Goal: Find specific page/section: Find specific page/section

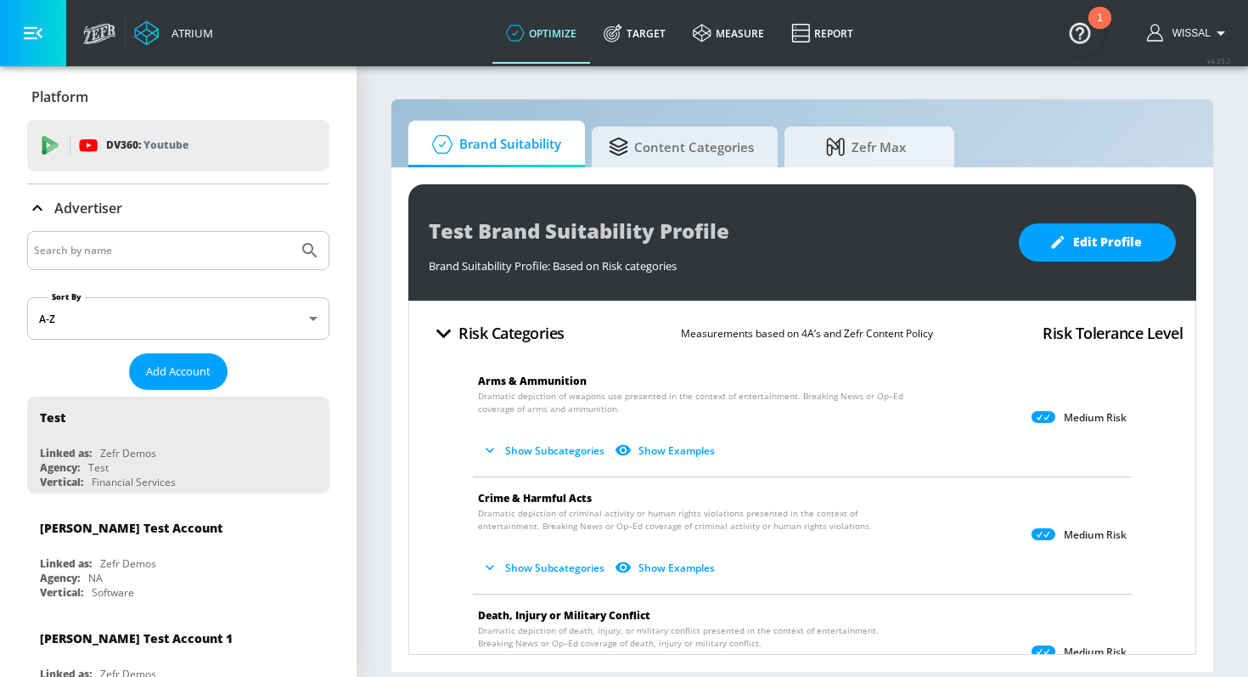
click at [145, 246] on input "Search by name" at bounding box center [162, 250] width 257 height 22
click at [291, 232] on button "Submit Search" at bounding box center [309, 250] width 37 height 37
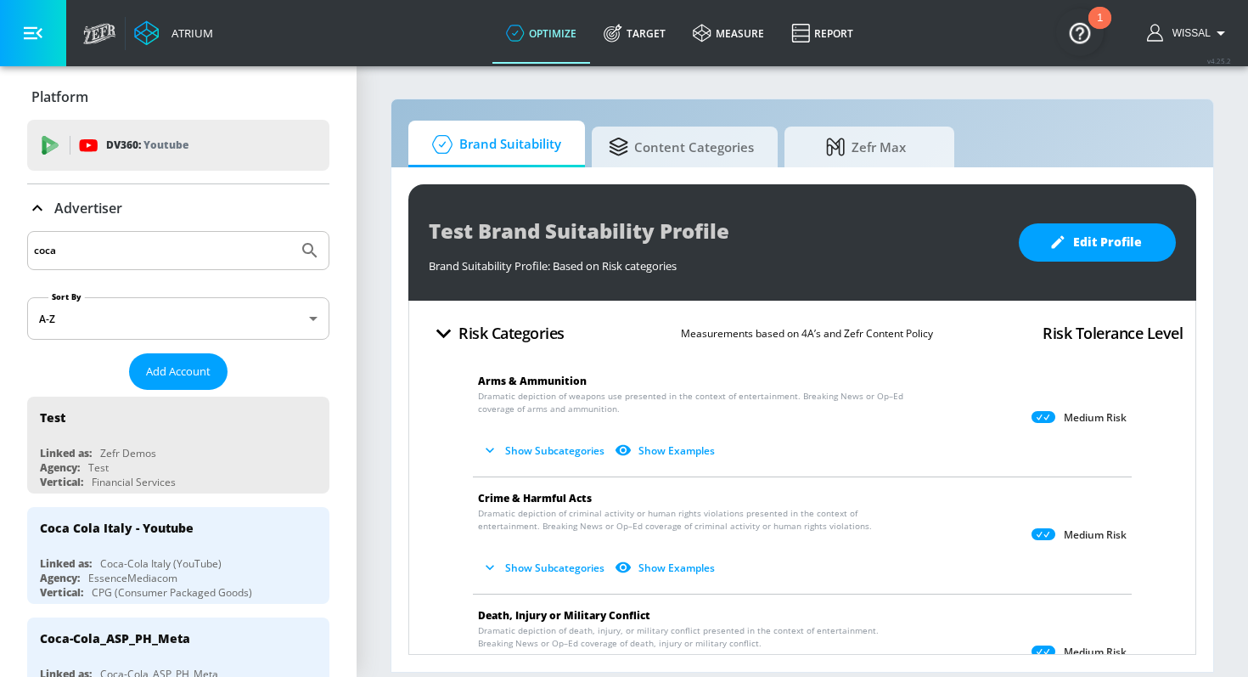
click at [248, 257] on input "coca" at bounding box center [162, 250] width 257 height 22
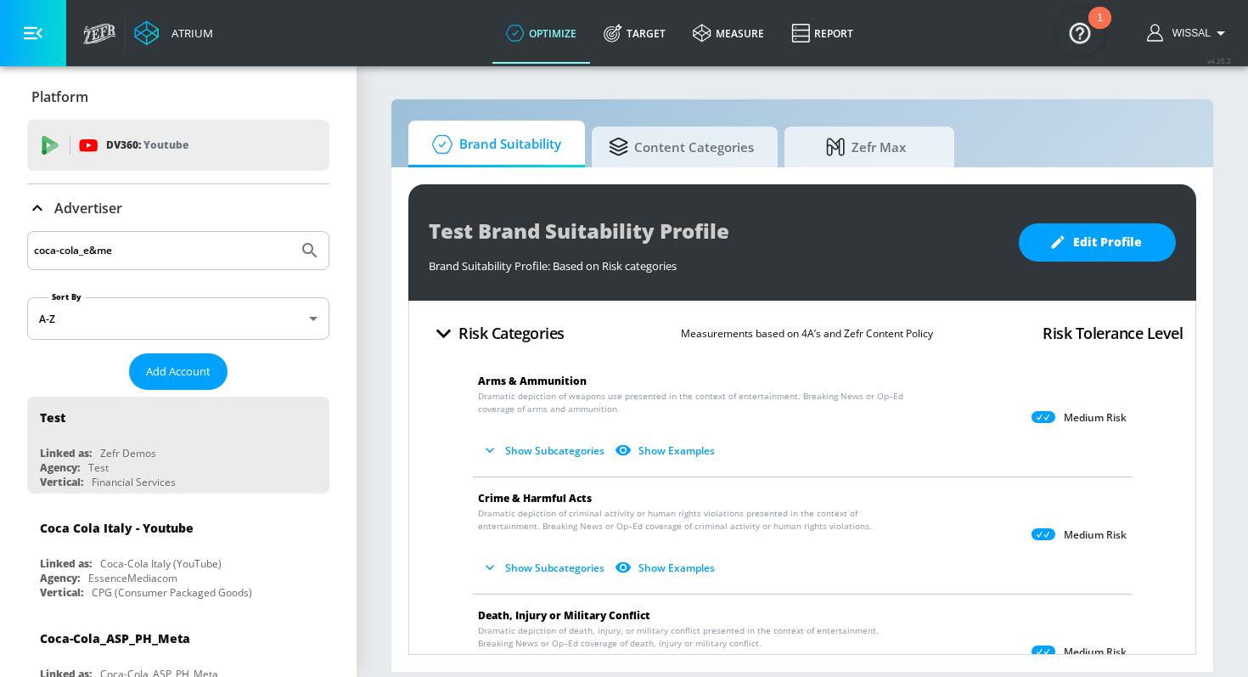
type input "coca-cola_e&me"
click at [291, 232] on button "Submit Search" at bounding box center [309, 250] width 37 height 37
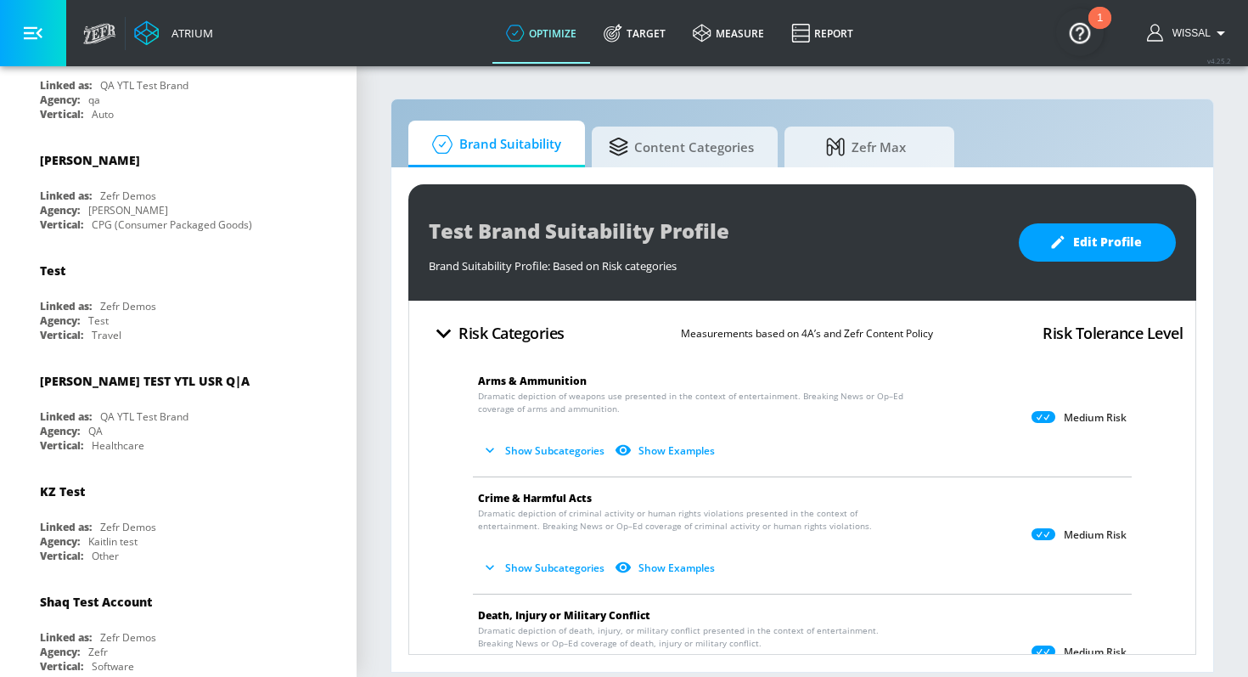
scroll to position [1680, 0]
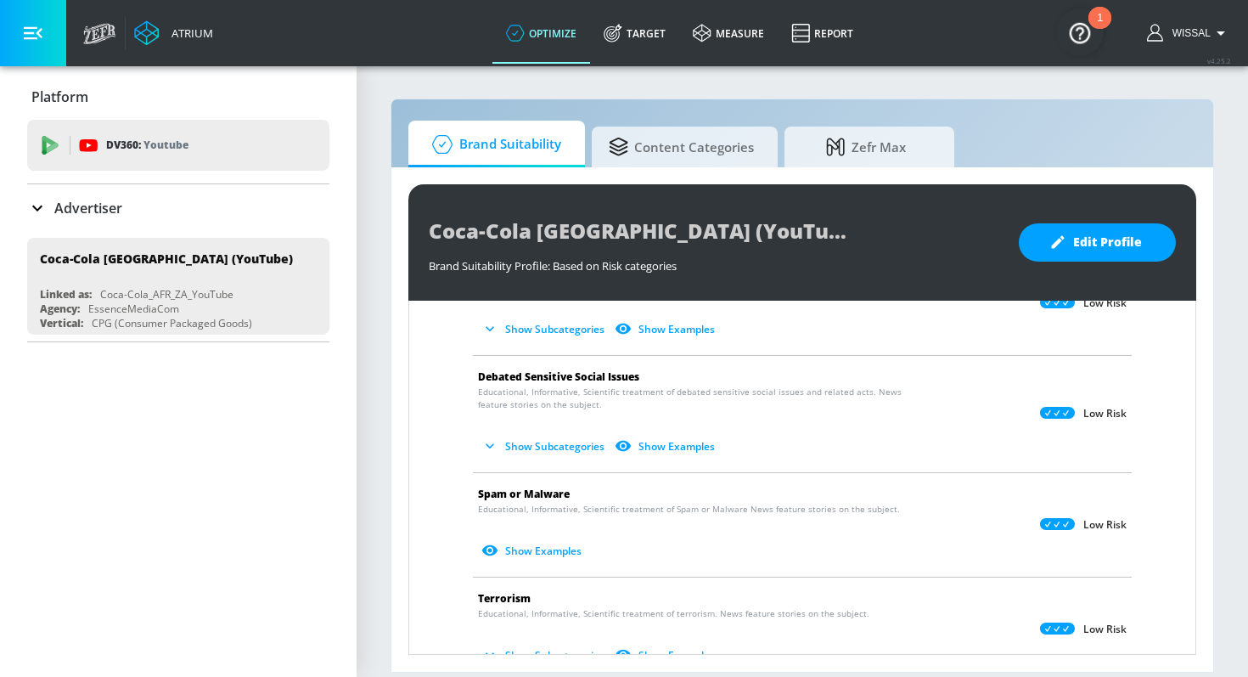
scroll to position [1510, 0]
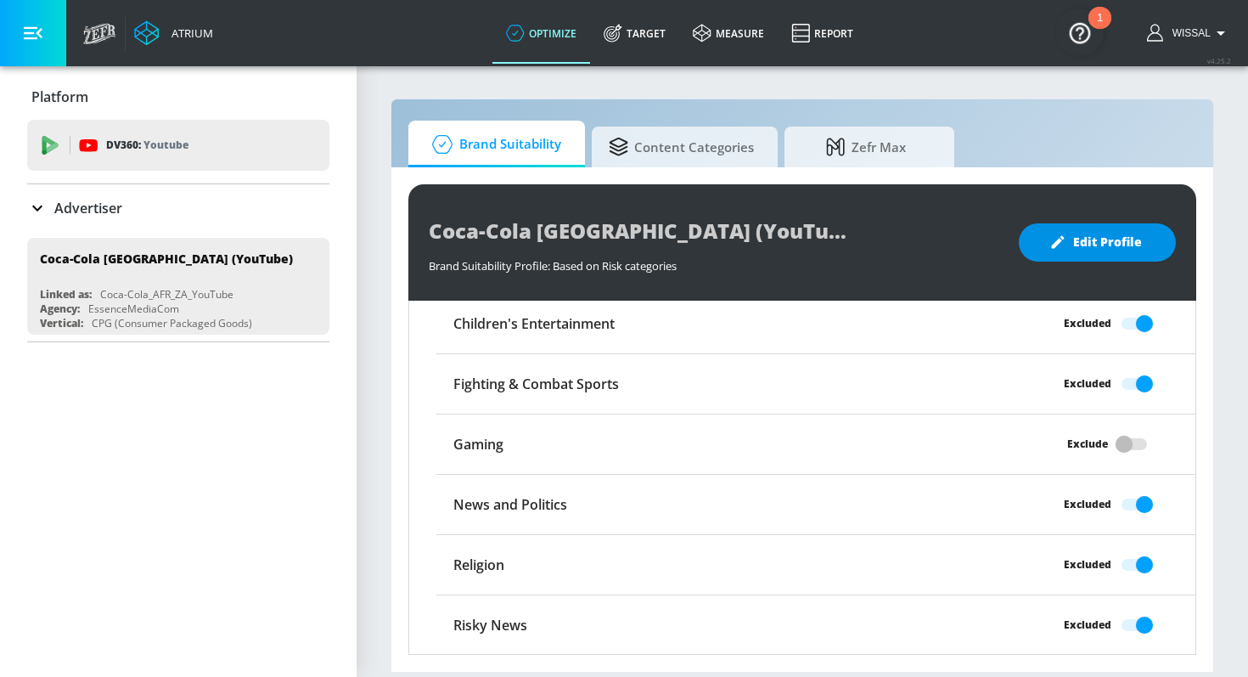
click at [1101, 242] on span "Edit Profile" at bounding box center [1097, 242] width 89 height 21
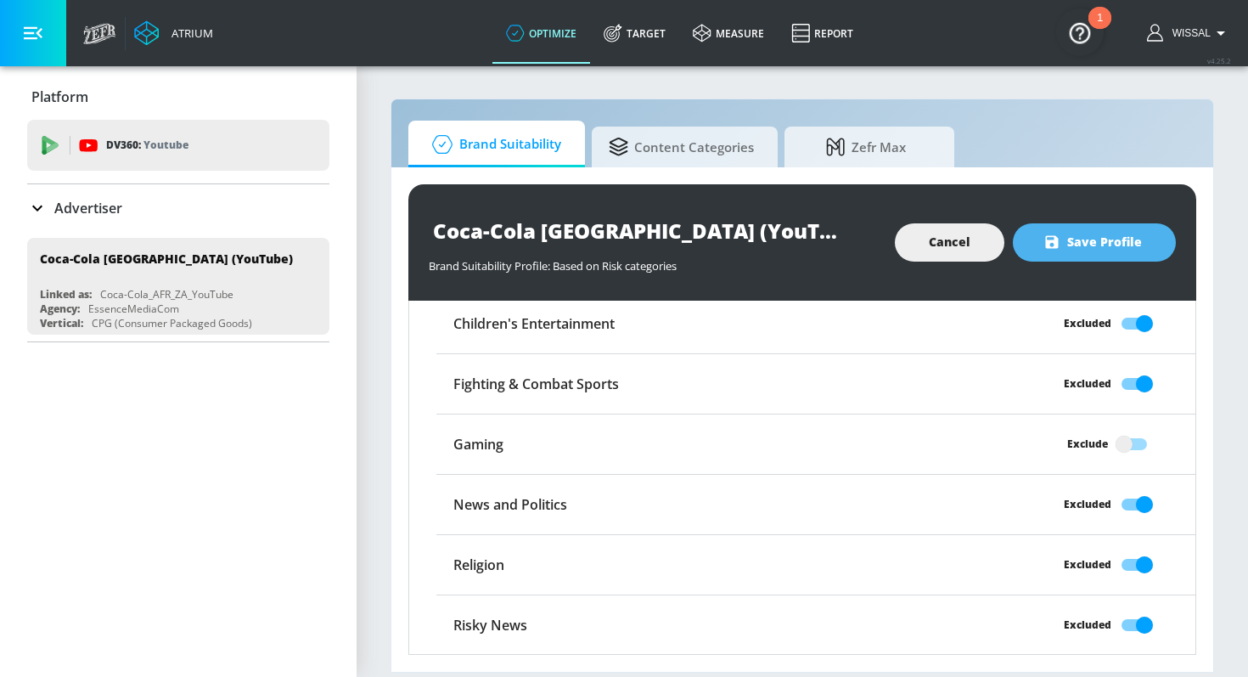
click at [1072, 236] on span "Save Profile" at bounding box center [1094, 242] width 95 height 21
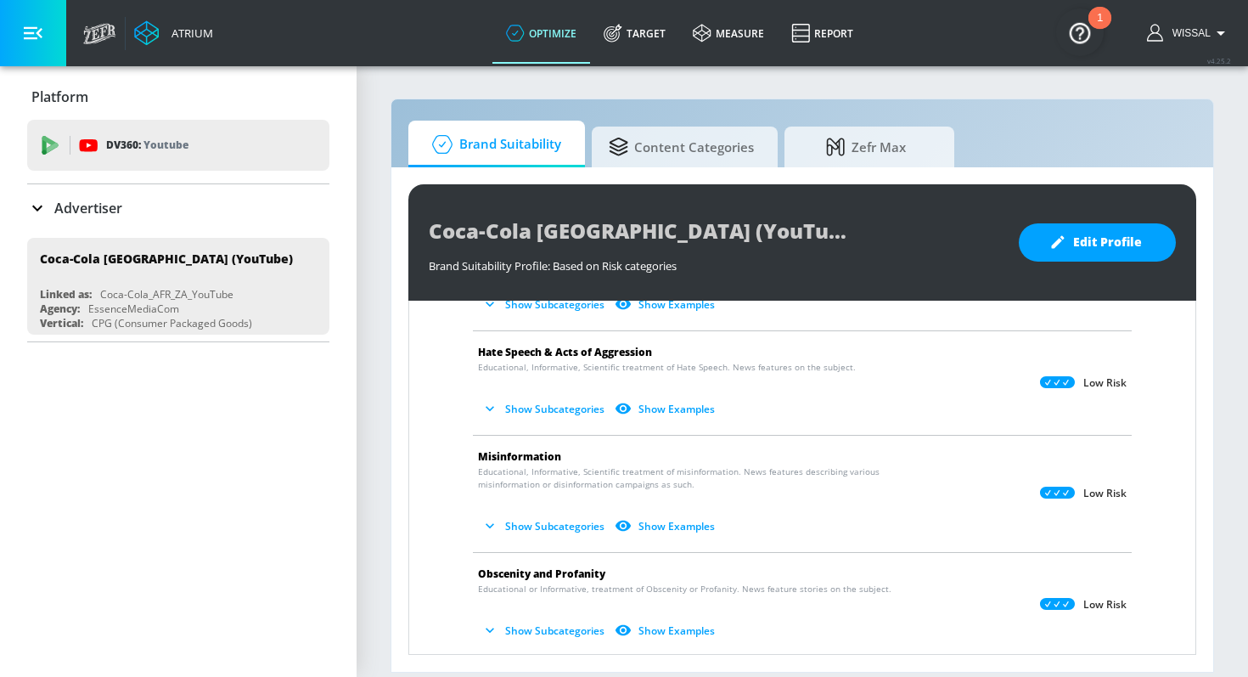
scroll to position [0, 0]
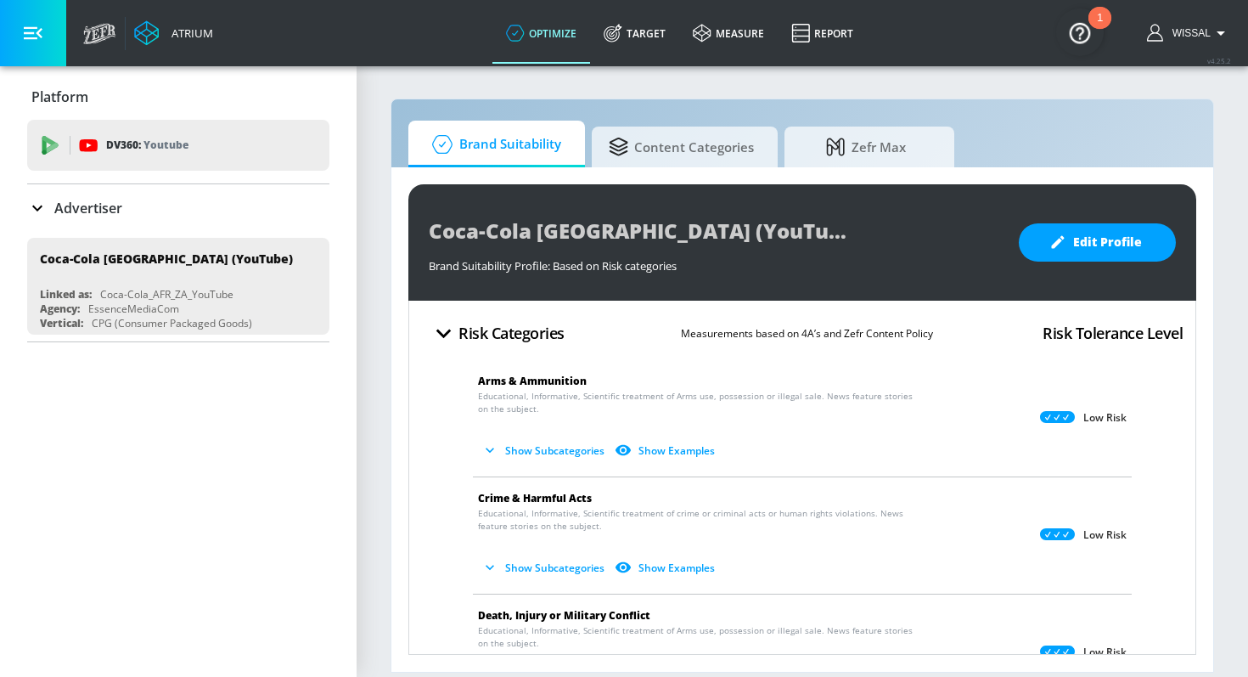
click at [51, 37] on button "button" at bounding box center [33, 33] width 66 height 66
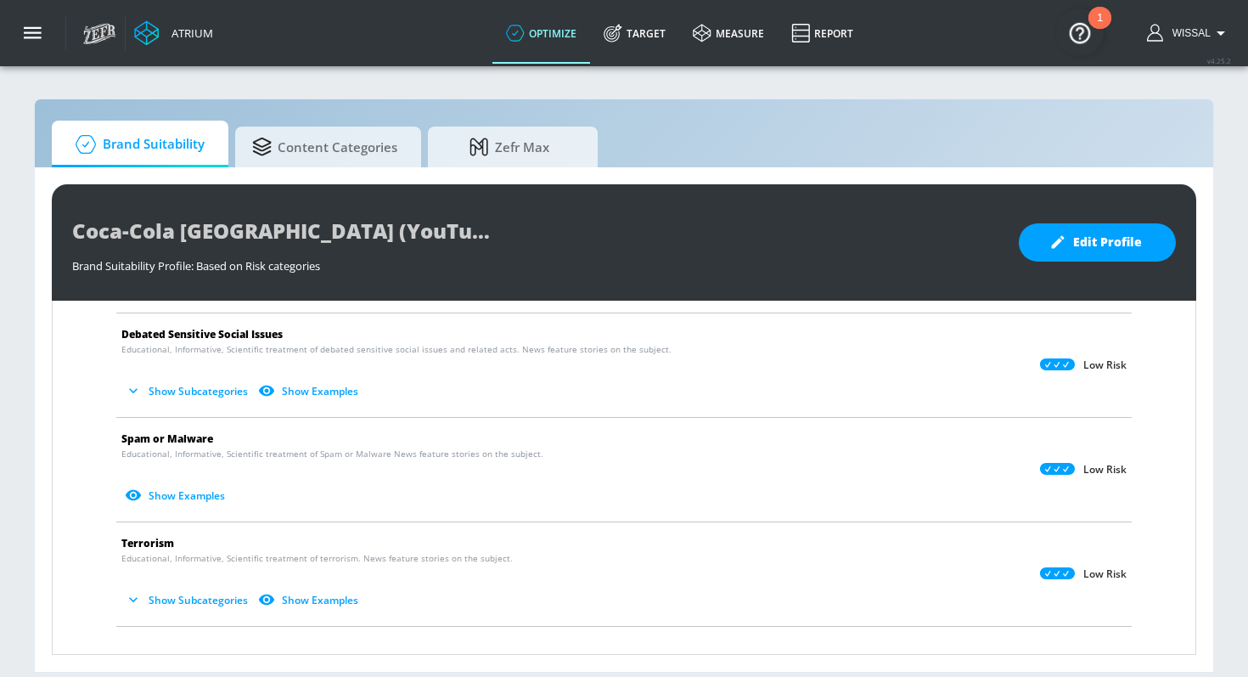
scroll to position [1433, 0]
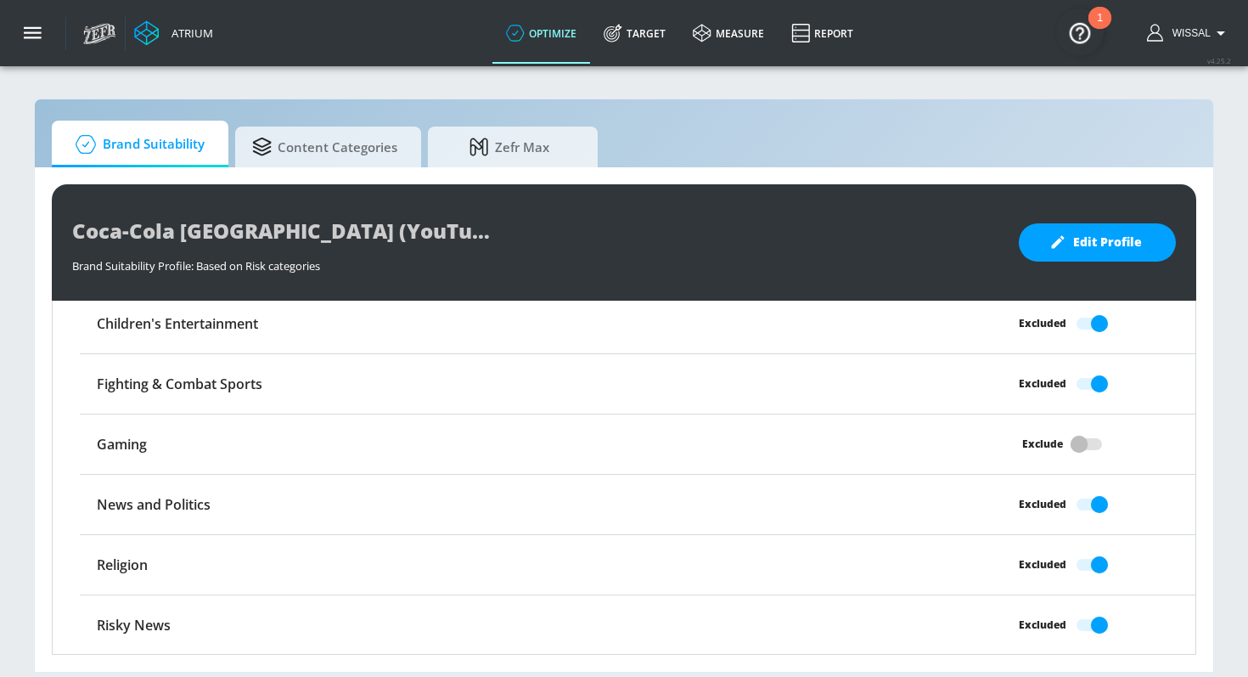
click at [499, 229] on div "Coca-Cola [GEOGRAPHIC_DATA] (YouTube) Brand Suitability Profile" at bounding box center [537, 230] width 930 height 38
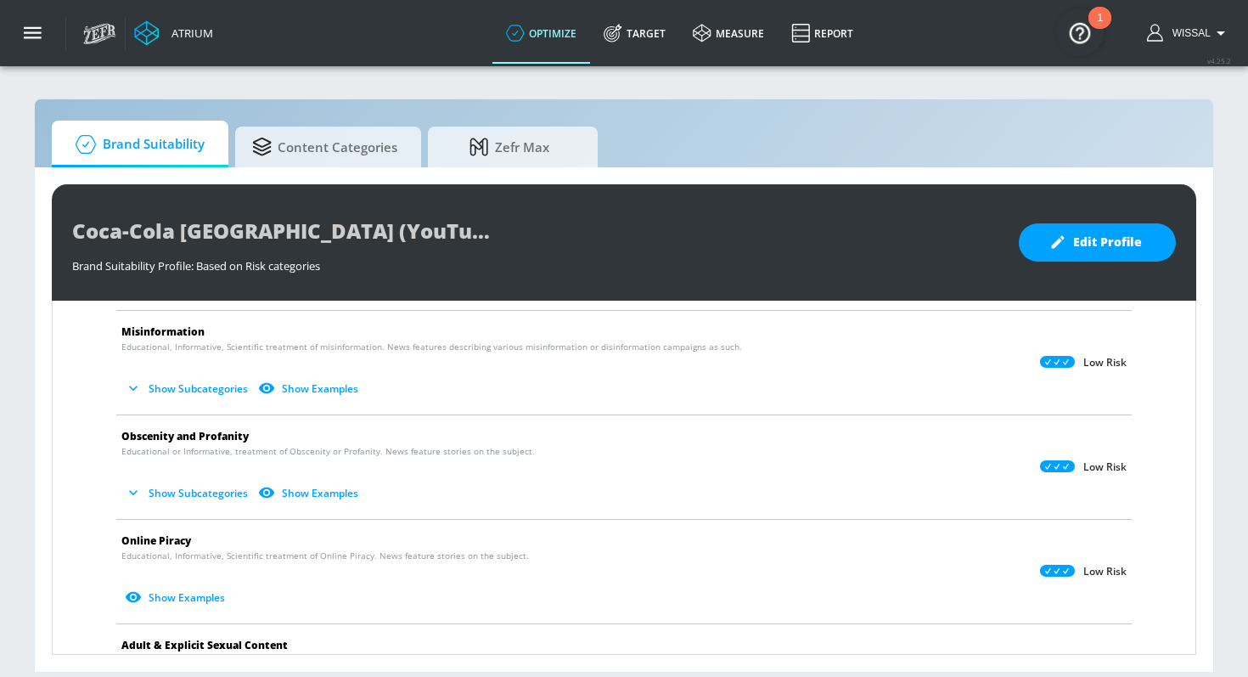
scroll to position [0, 0]
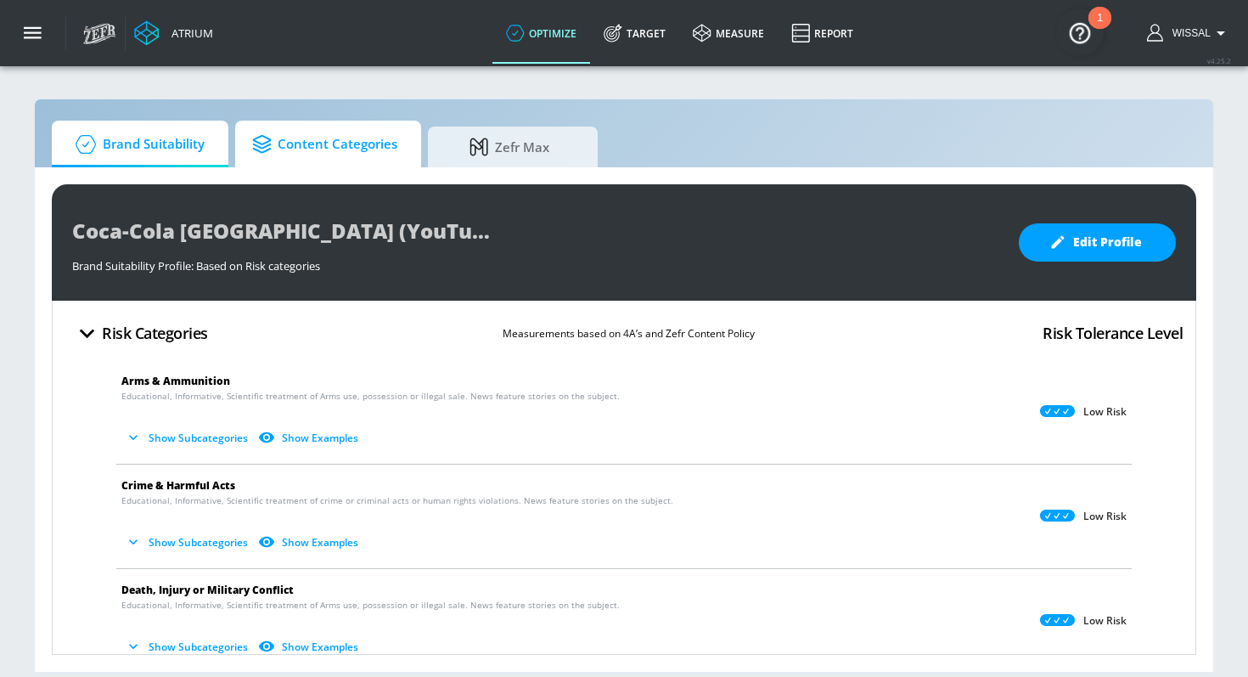
click at [329, 150] on span "Content Categories" at bounding box center [324, 144] width 145 height 41
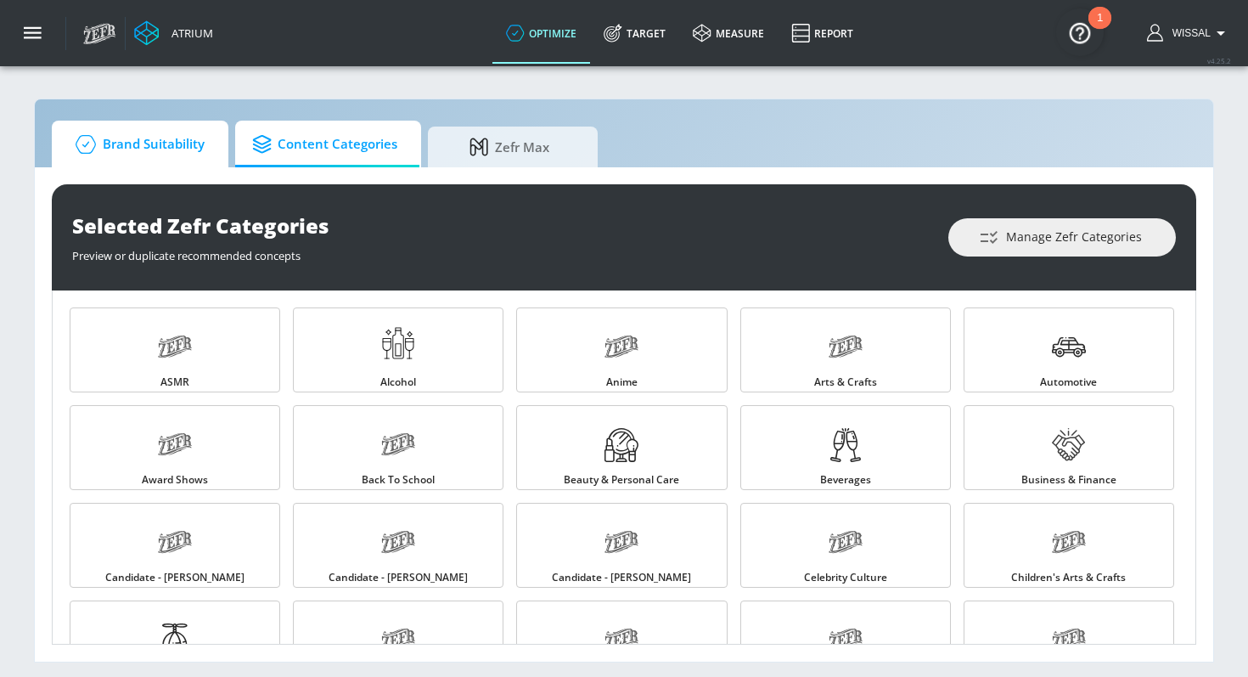
click at [166, 130] on span "Brand Suitability" at bounding box center [137, 144] width 136 height 41
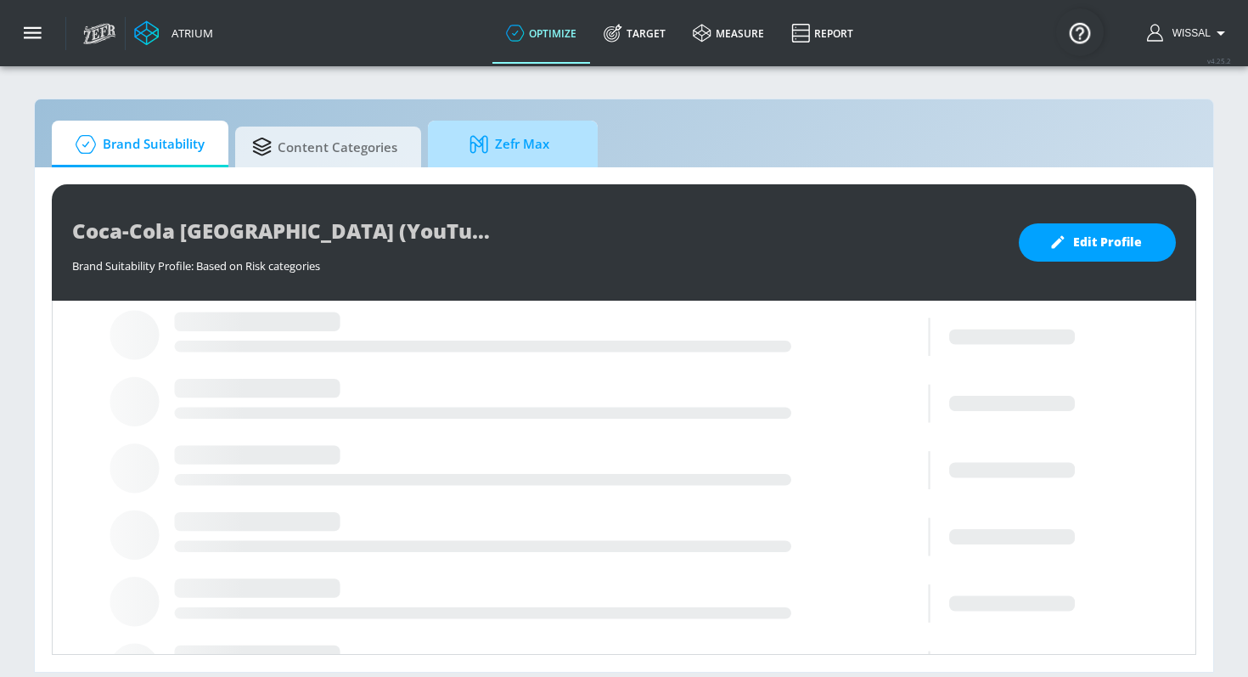
click at [468, 156] on span "Zefr Max" at bounding box center [509, 144] width 129 height 41
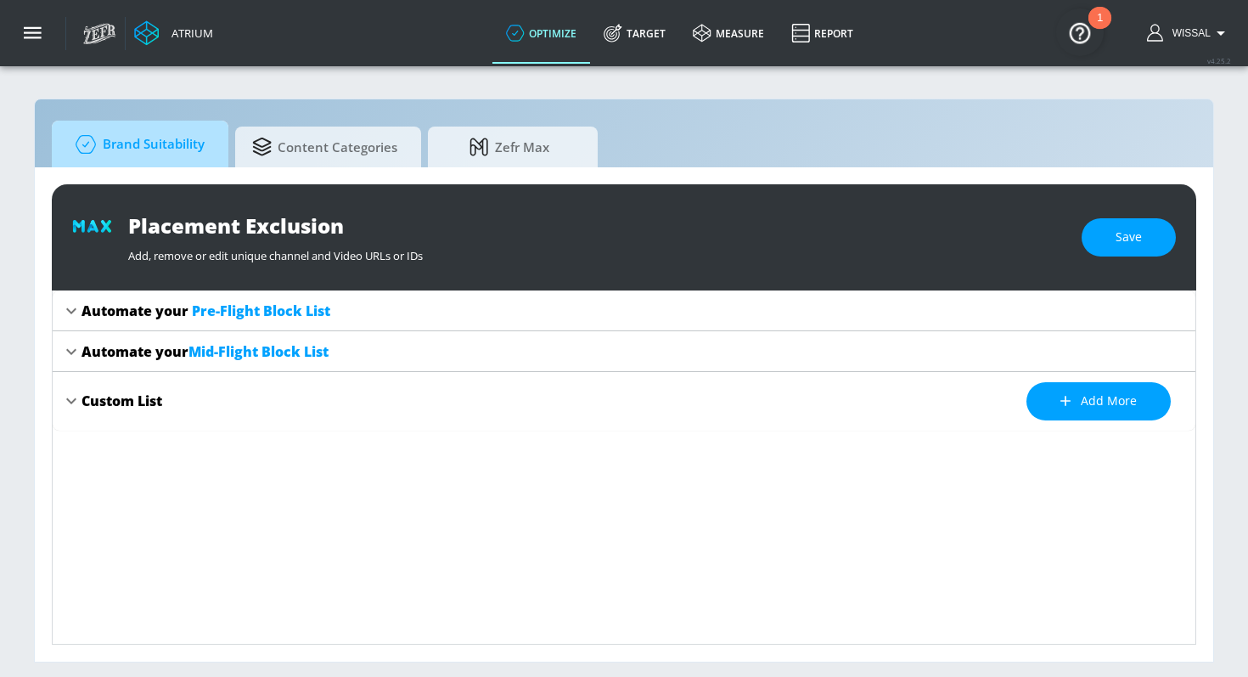
click at [187, 157] on span "Brand Suitability" at bounding box center [137, 144] width 136 height 41
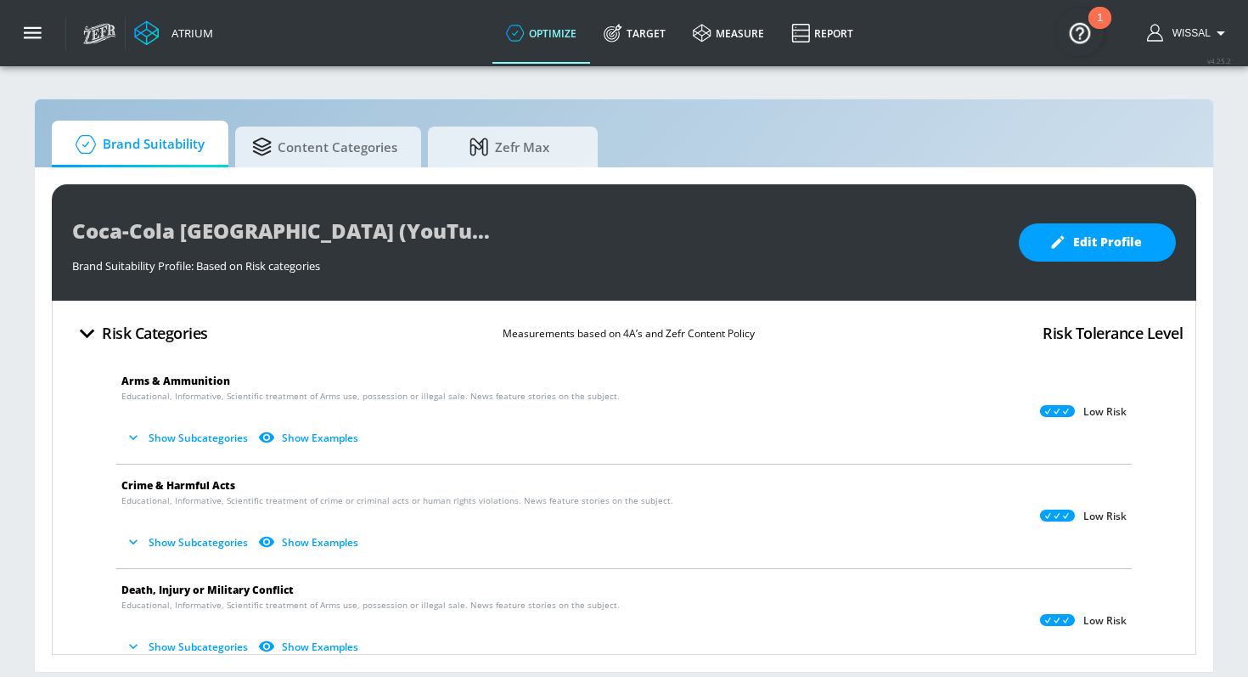
click at [111, 161] on span "Brand Suitability" at bounding box center [137, 144] width 136 height 41
click at [99, 330] on icon "button" at bounding box center [87, 333] width 30 height 30
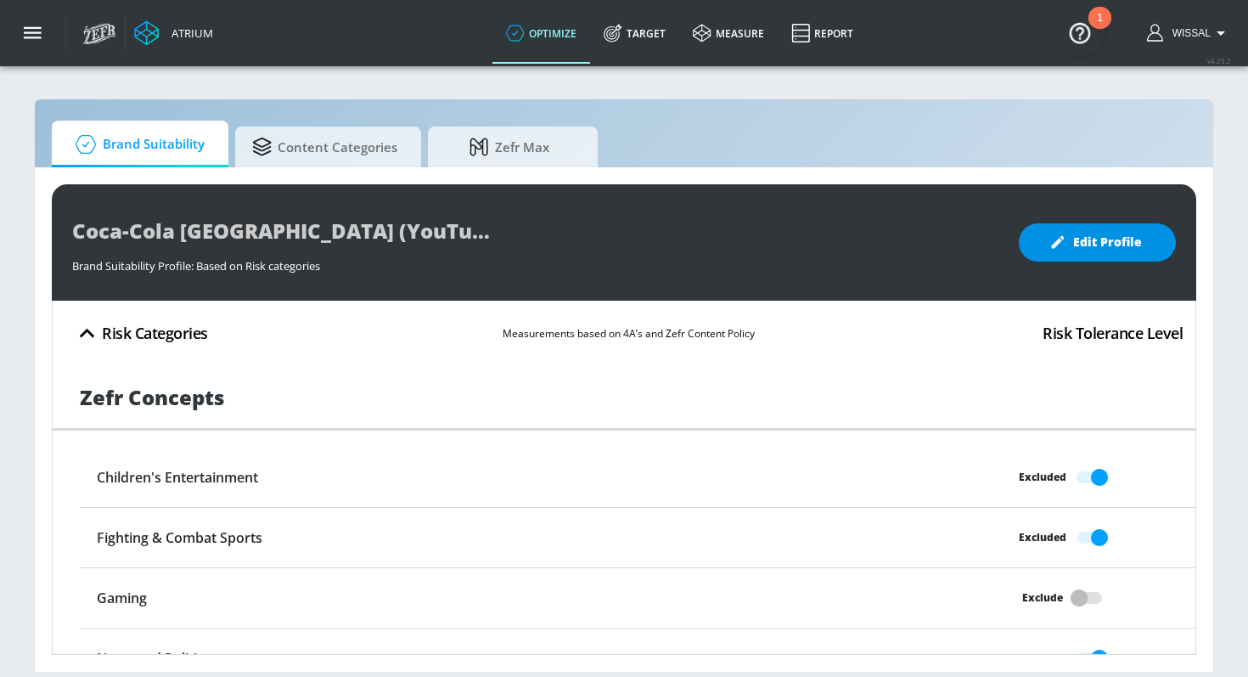
click at [1040, 242] on button "Edit Profile" at bounding box center [1097, 242] width 157 height 38
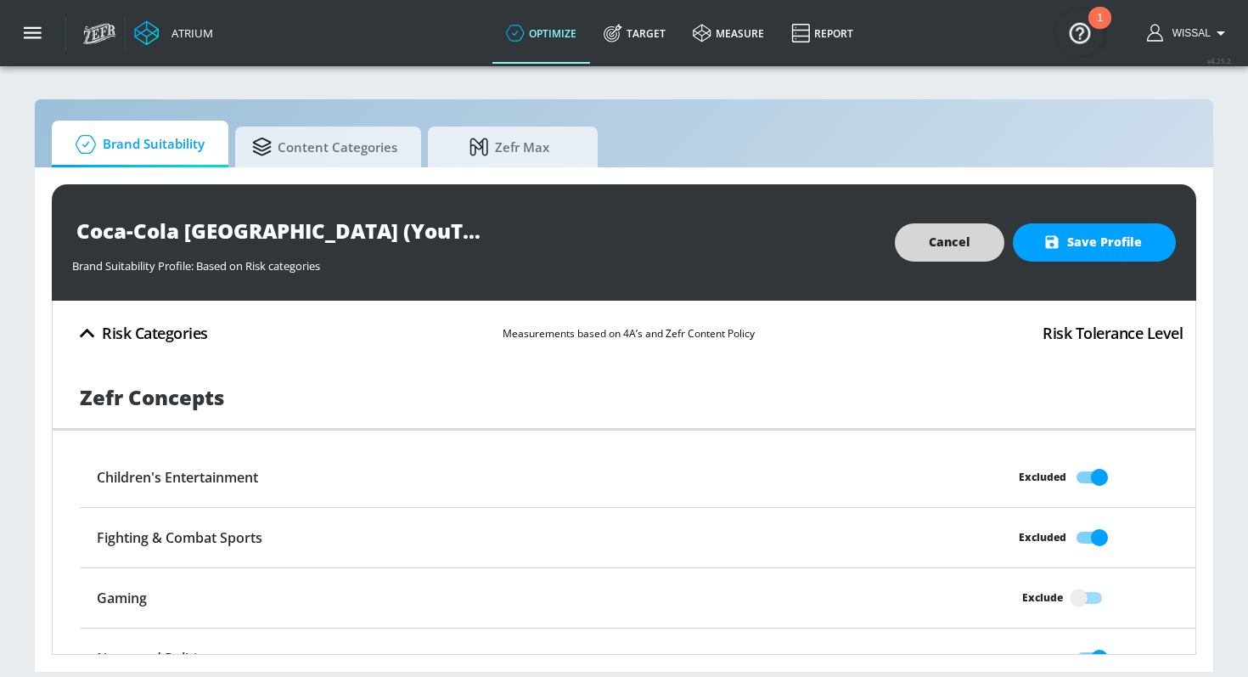
click at [972, 239] on button "Cancel" at bounding box center [950, 242] width 110 height 38
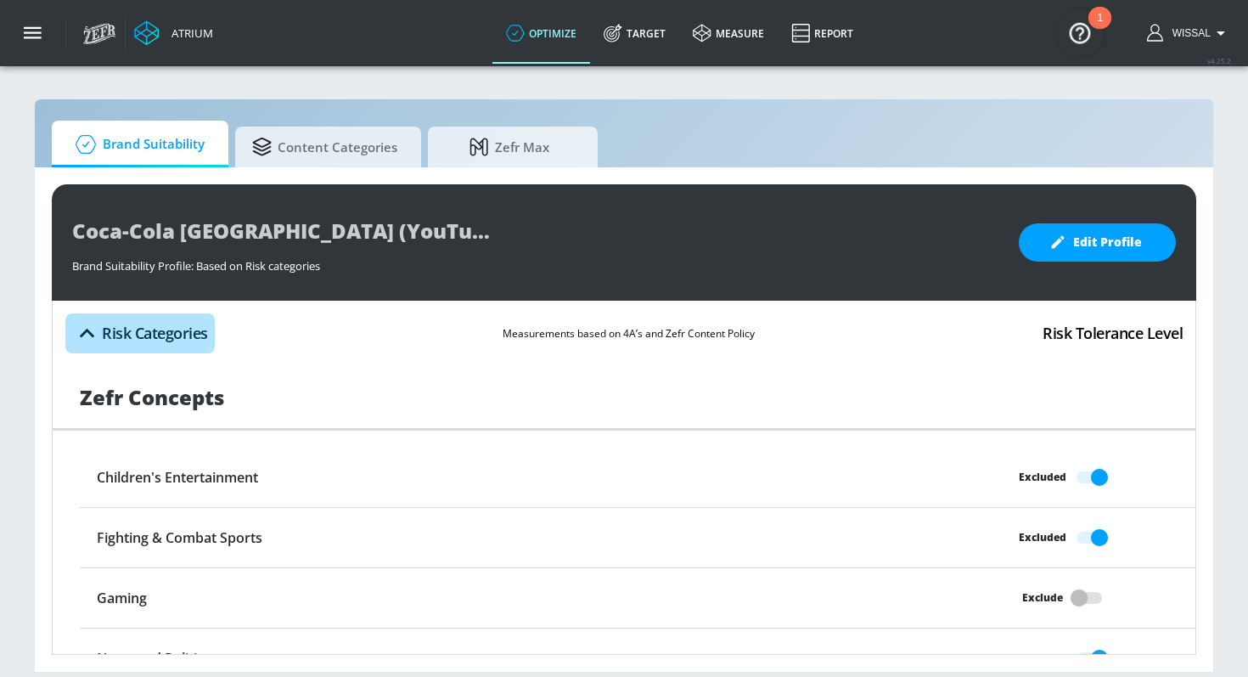
click at [98, 322] on icon "button" at bounding box center [87, 333] width 30 height 30
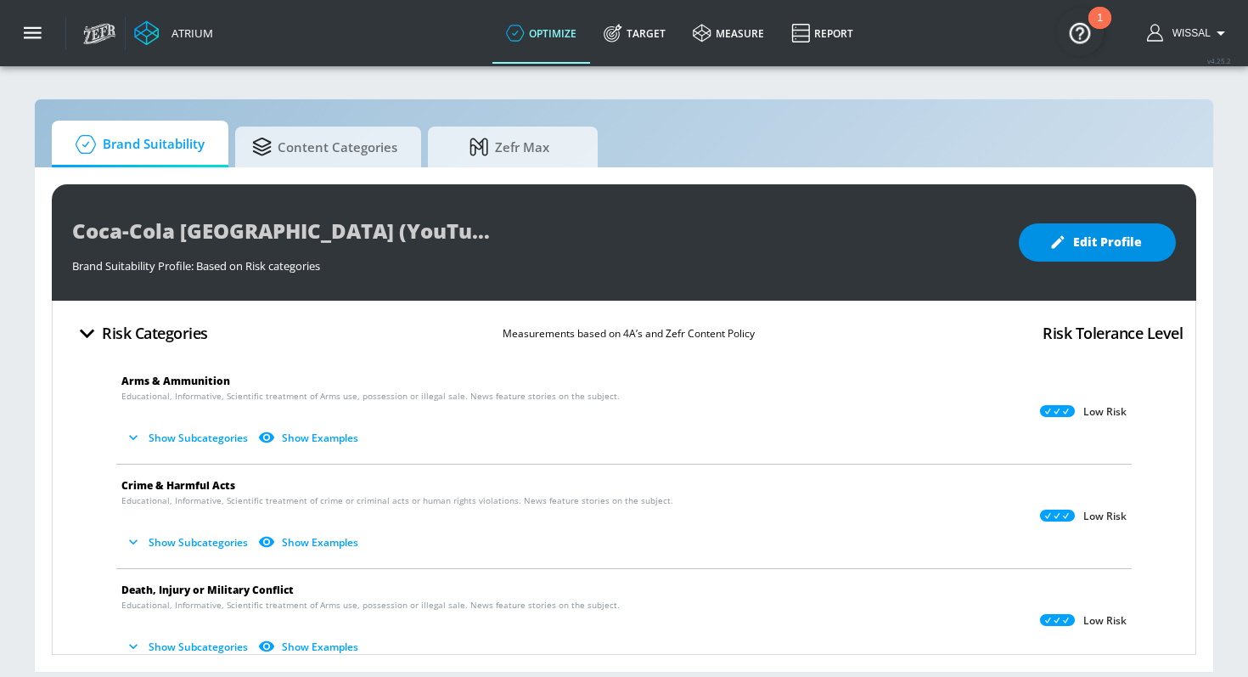
click at [1073, 229] on button "Edit Profile" at bounding box center [1097, 242] width 157 height 38
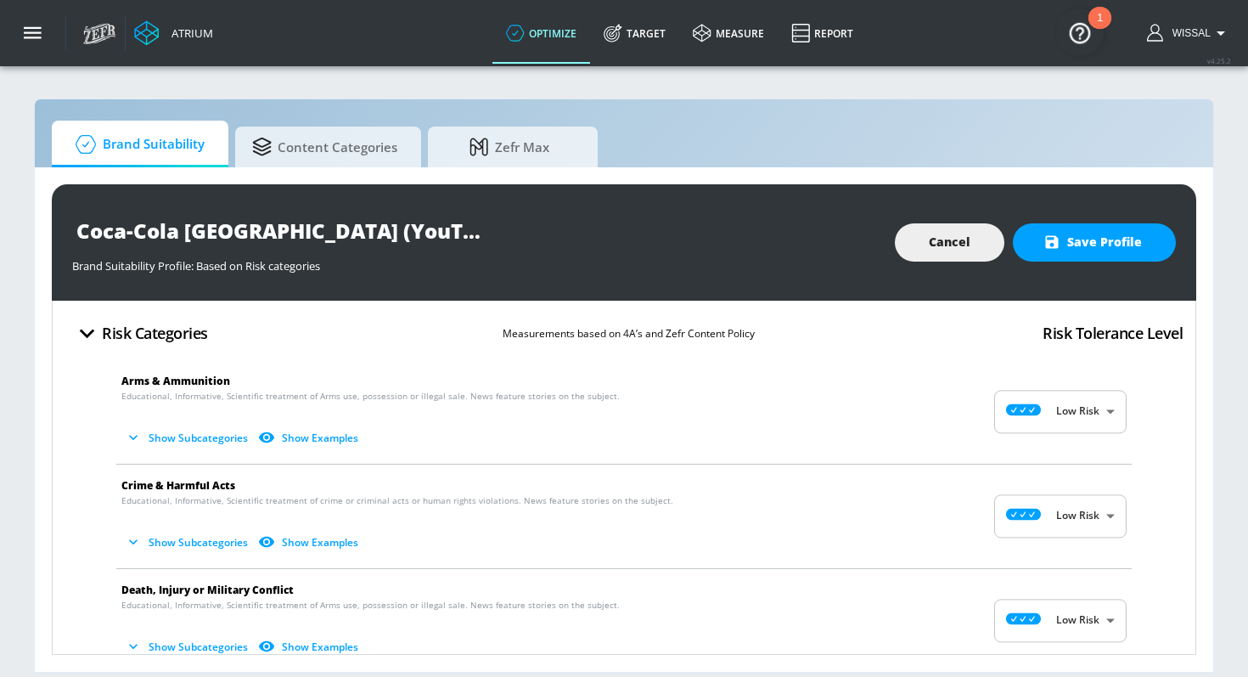
click at [444, 239] on input "Coca-Cola [GEOGRAPHIC_DATA] (YouTube) Brand Suitability Profile" at bounding box center [284, 230] width 425 height 38
click at [620, 233] on div "Coca-Cola [GEOGRAPHIC_DATA] (YouTube) Brand Suitability Profile" at bounding box center [475, 230] width 806 height 38
click at [955, 243] on span "Cancel" at bounding box center [950, 242] width 42 height 21
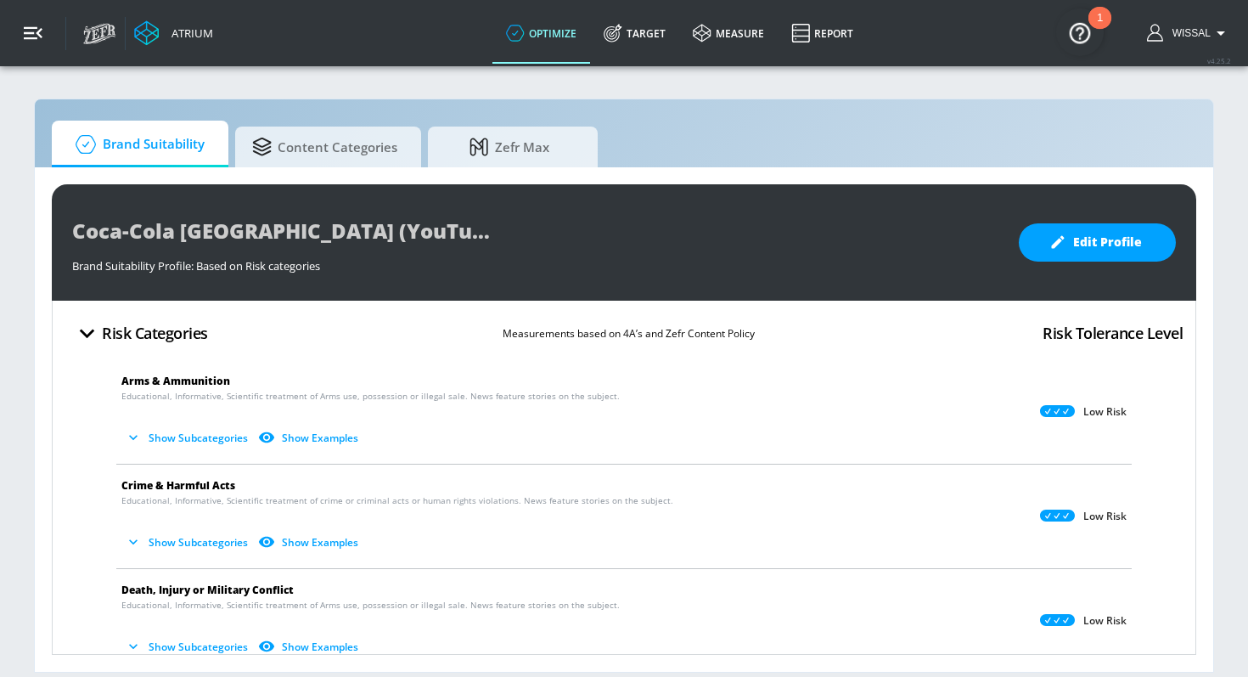
click at [32, 25] on icon "button" at bounding box center [33, 33] width 19 height 19
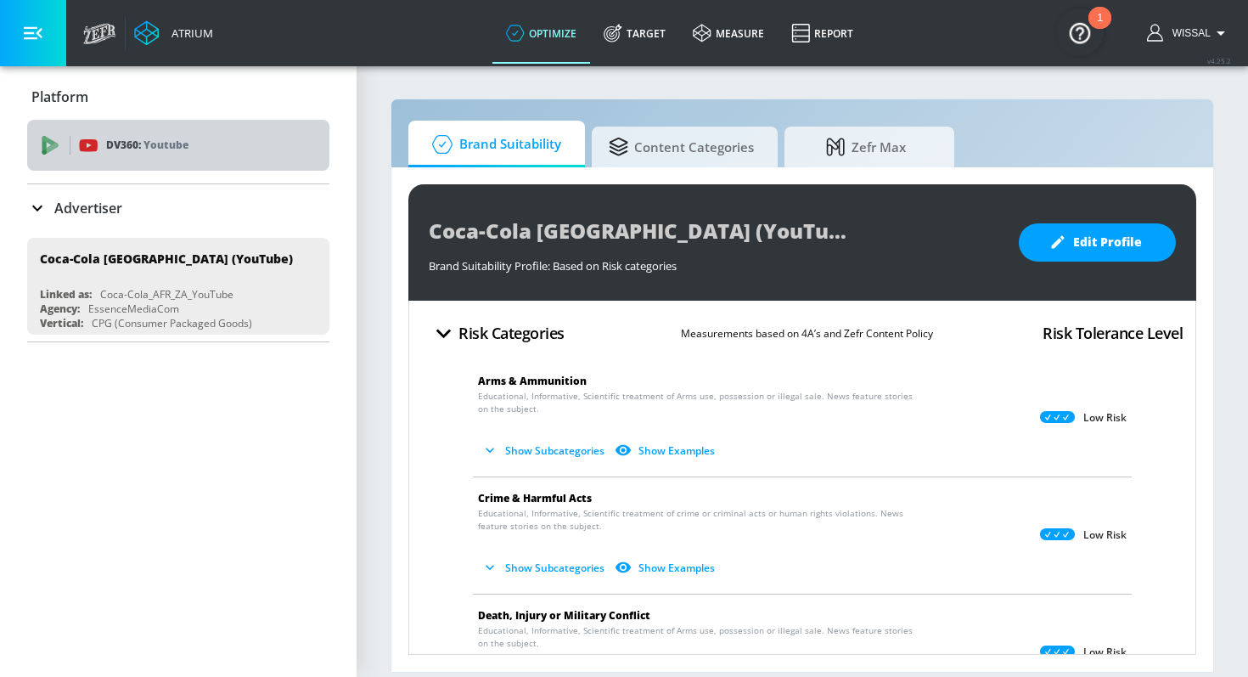
click at [222, 159] on div "DV360: Youtube" at bounding box center [178, 145] width 302 height 51
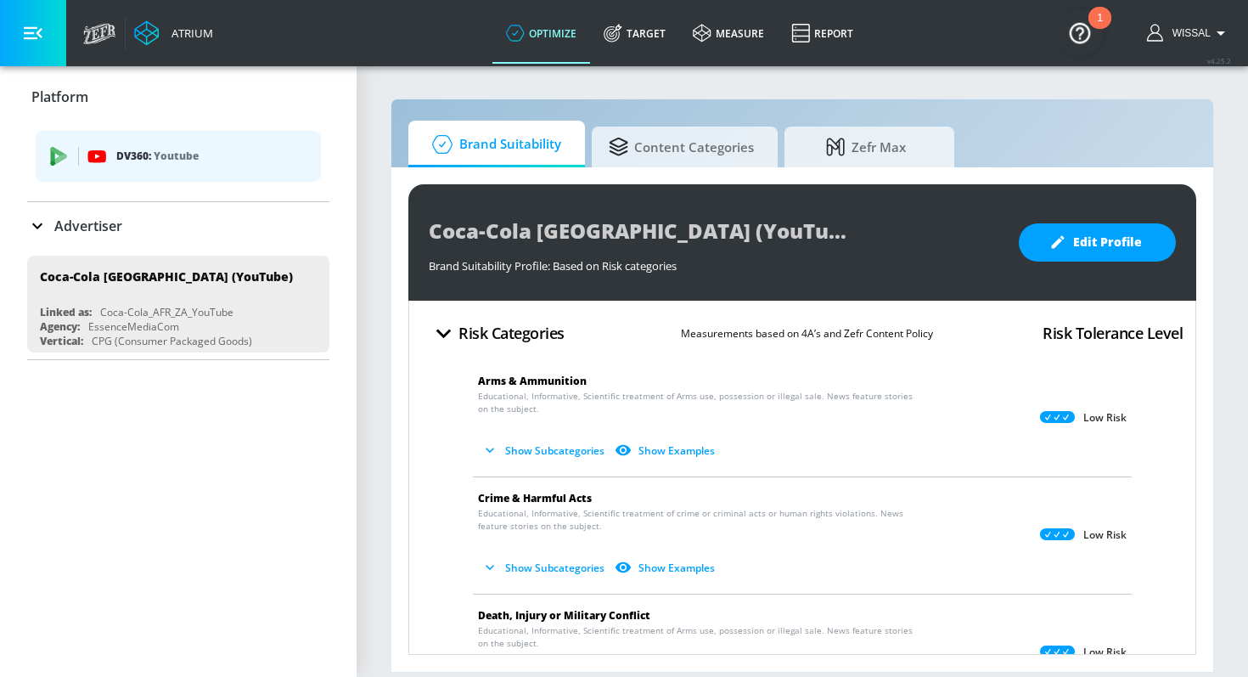
click at [158, 221] on div "Advertiser" at bounding box center [178, 226] width 302 height 20
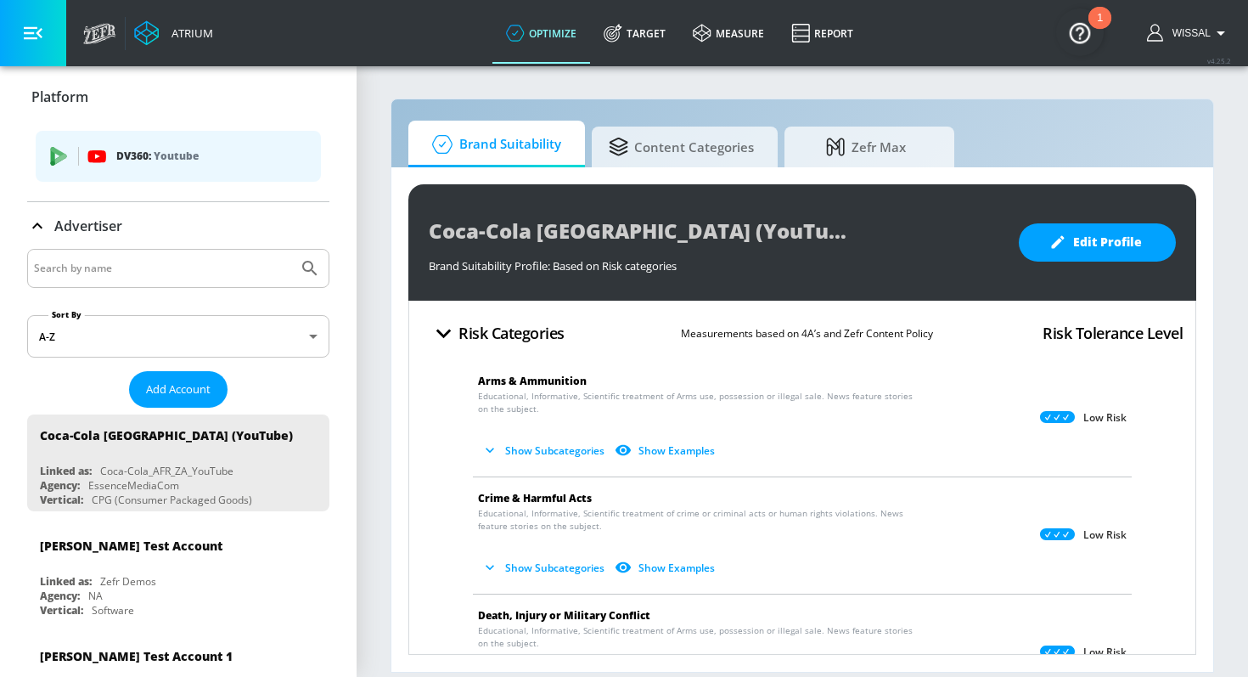
click at [171, 262] on input "Search by name" at bounding box center [162, 268] width 257 height 22
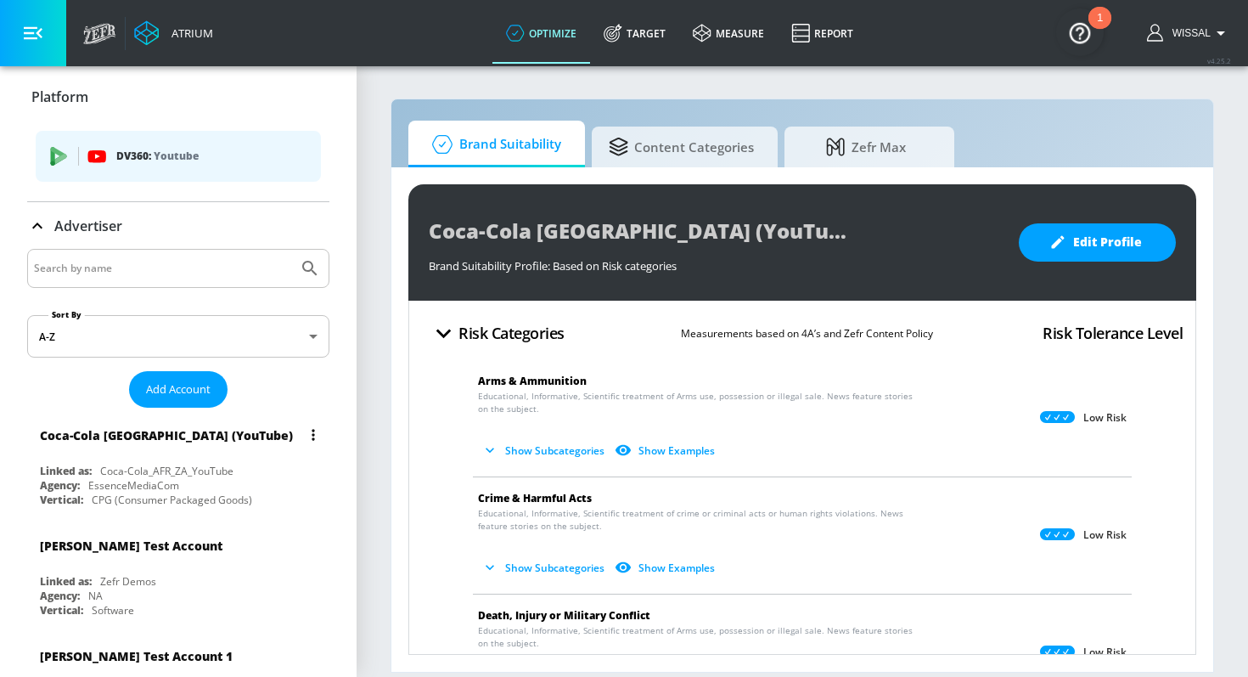
click at [307, 435] on button "list of Advertiser" at bounding box center [313, 435] width 24 height 24
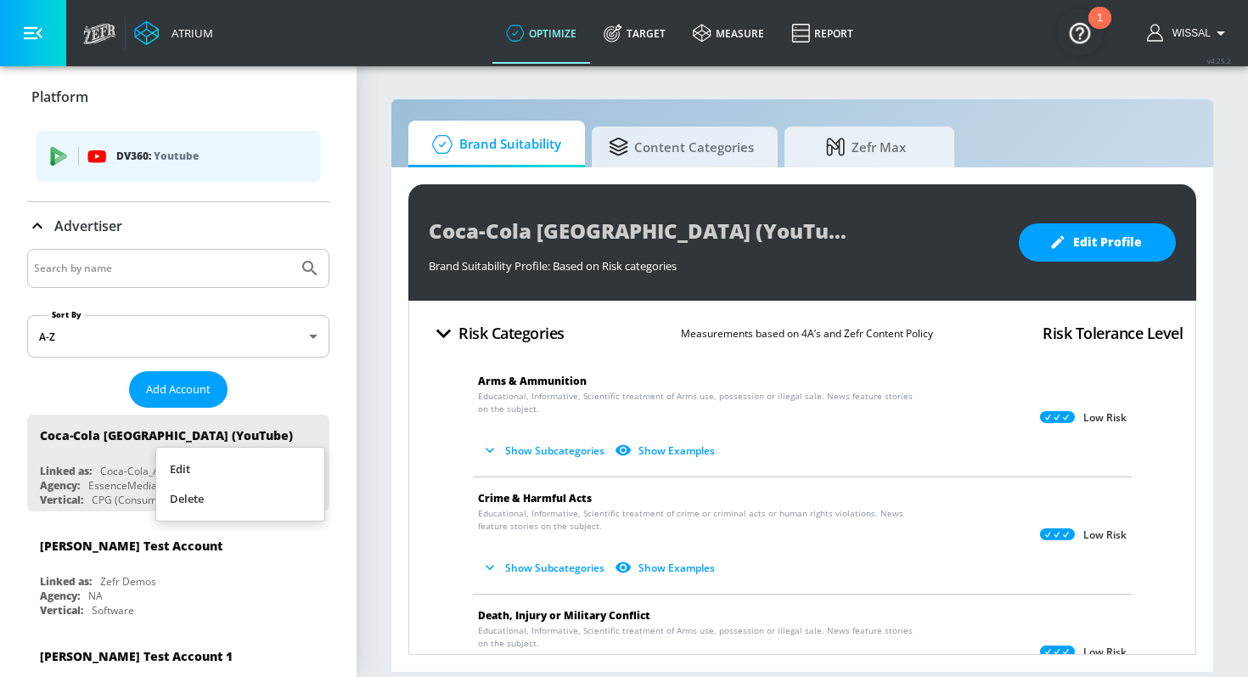
click at [150, 544] on div at bounding box center [624, 338] width 1248 height 677
click at [184, 562] on div "[PERSON_NAME] Test Account" at bounding box center [182, 545] width 285 height 41
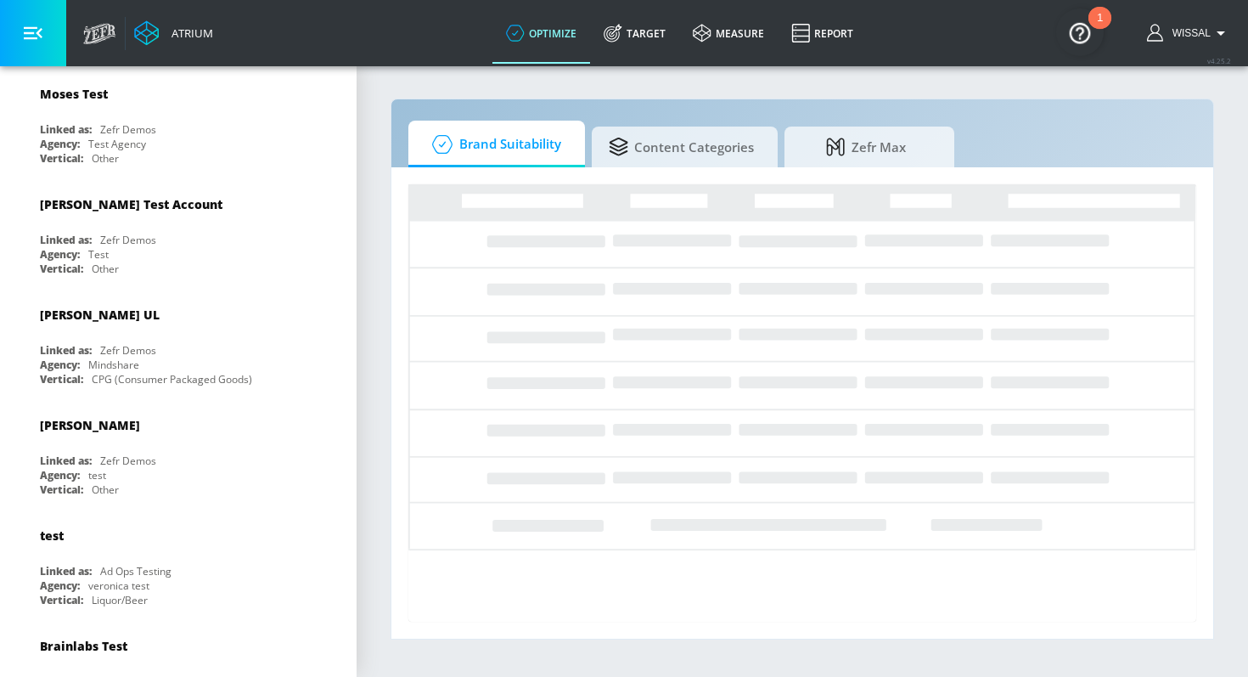
scroll to position [4233, 0]
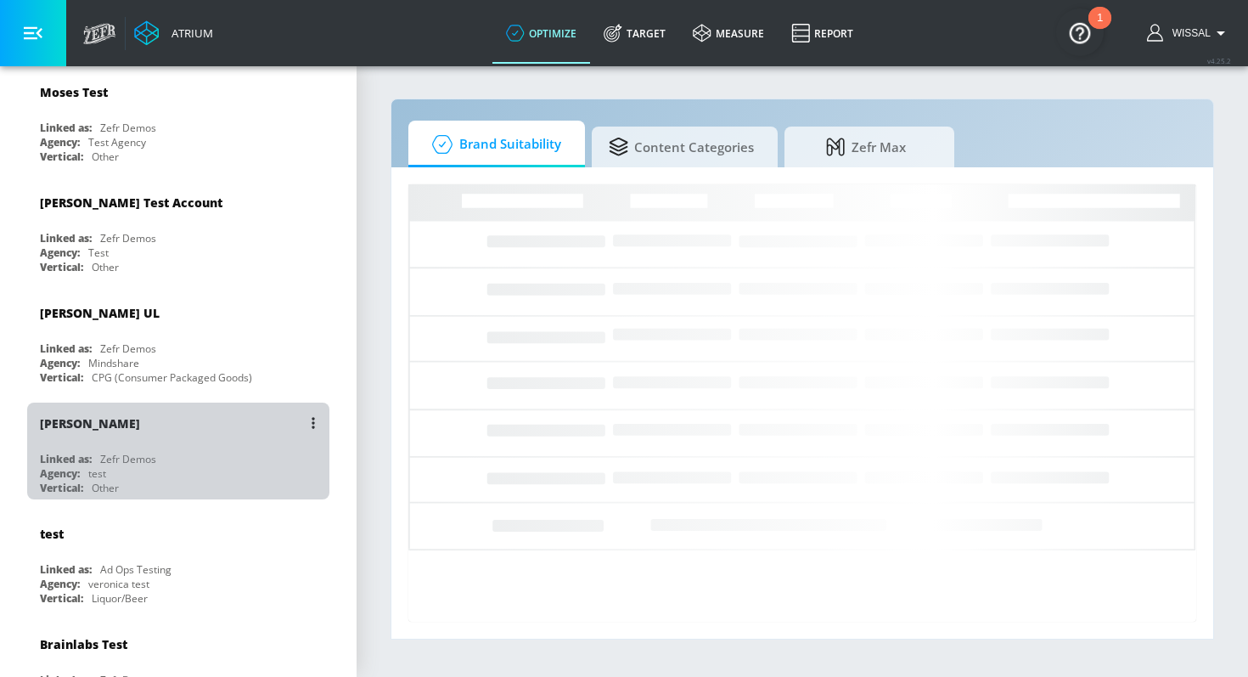
click at [150, 452] on div "Zefr Demos" at bounding box center [128, 459] width 56 height 14
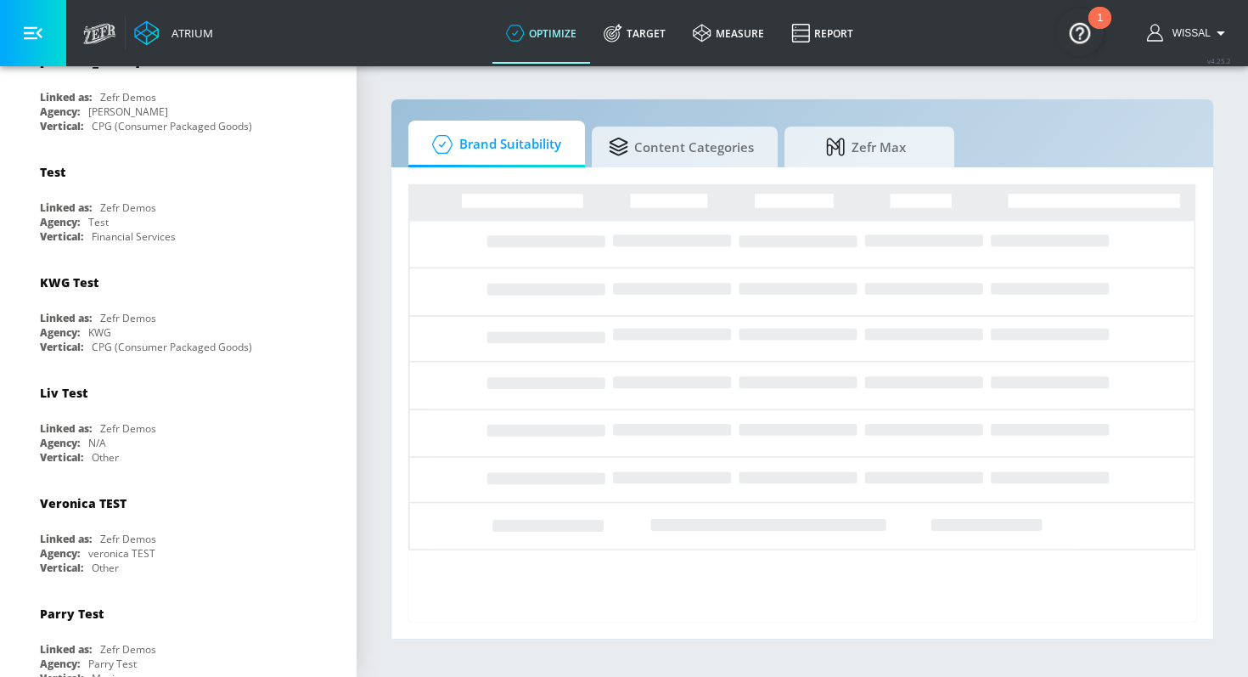
scroll to position [928, 0]
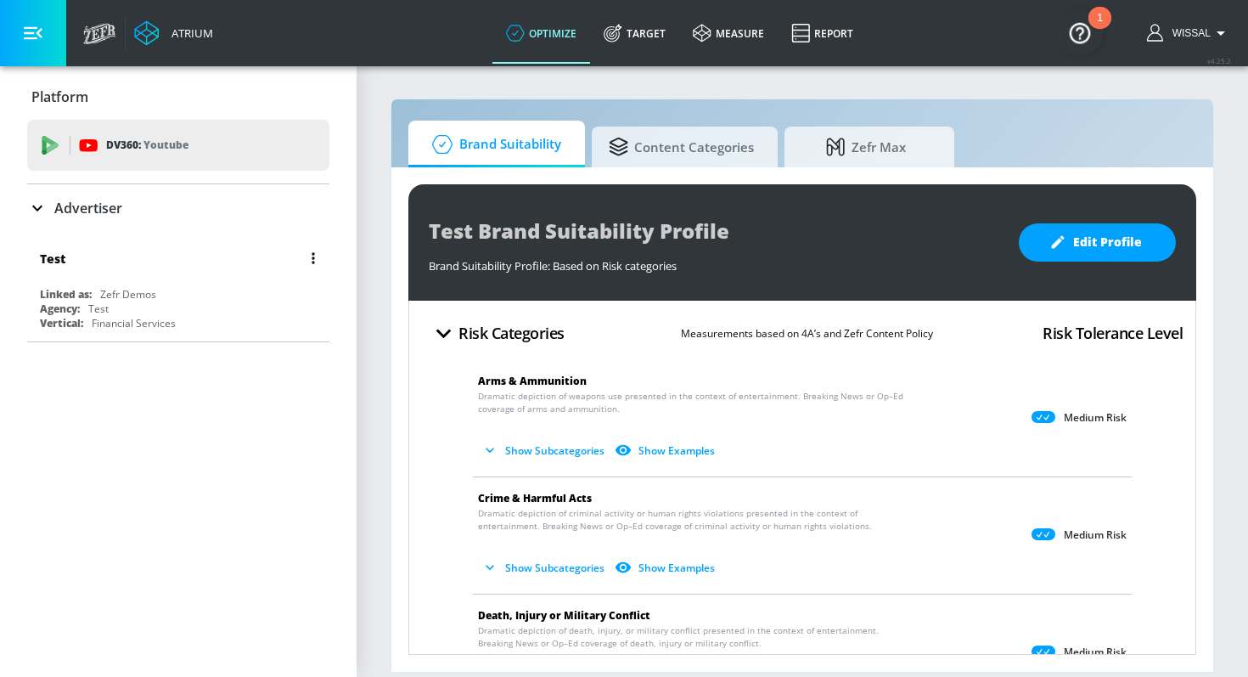
click at [201, 250] on div "Test" at bounding box center [182, 258] width 285 height 41
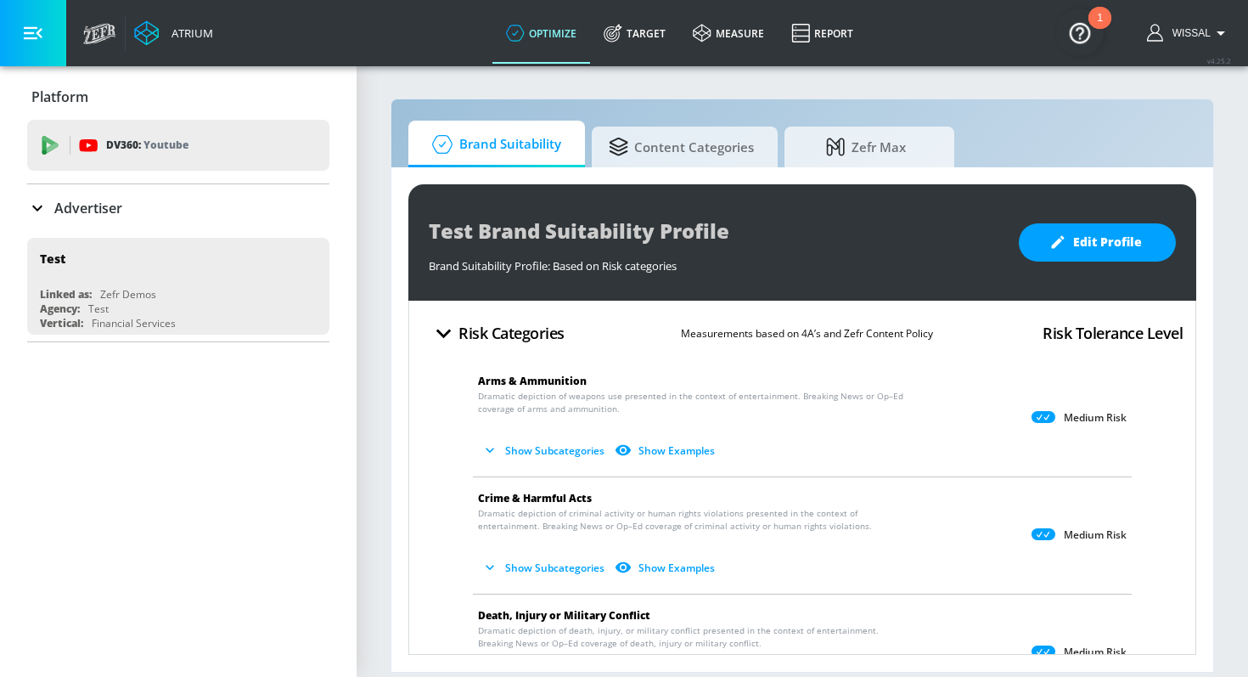
click at [76, 202] on p "Advertiser" at bounding box center [88, 208] width 68 height 19
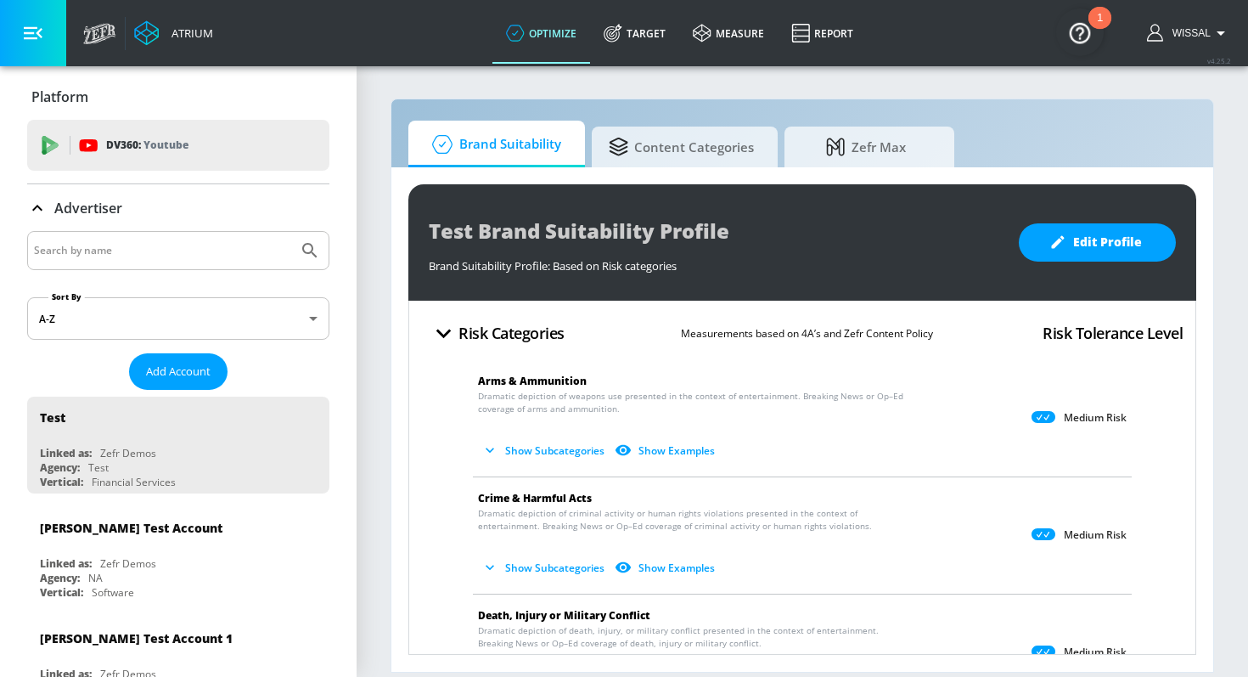
click at [90, 251] on input "Search by name" at bounding box center [162, 250] width 257 height 22
type input "south"
click at [291, 232] on button "Submit Search" at bounding box center [309, 250] width 37 height 37
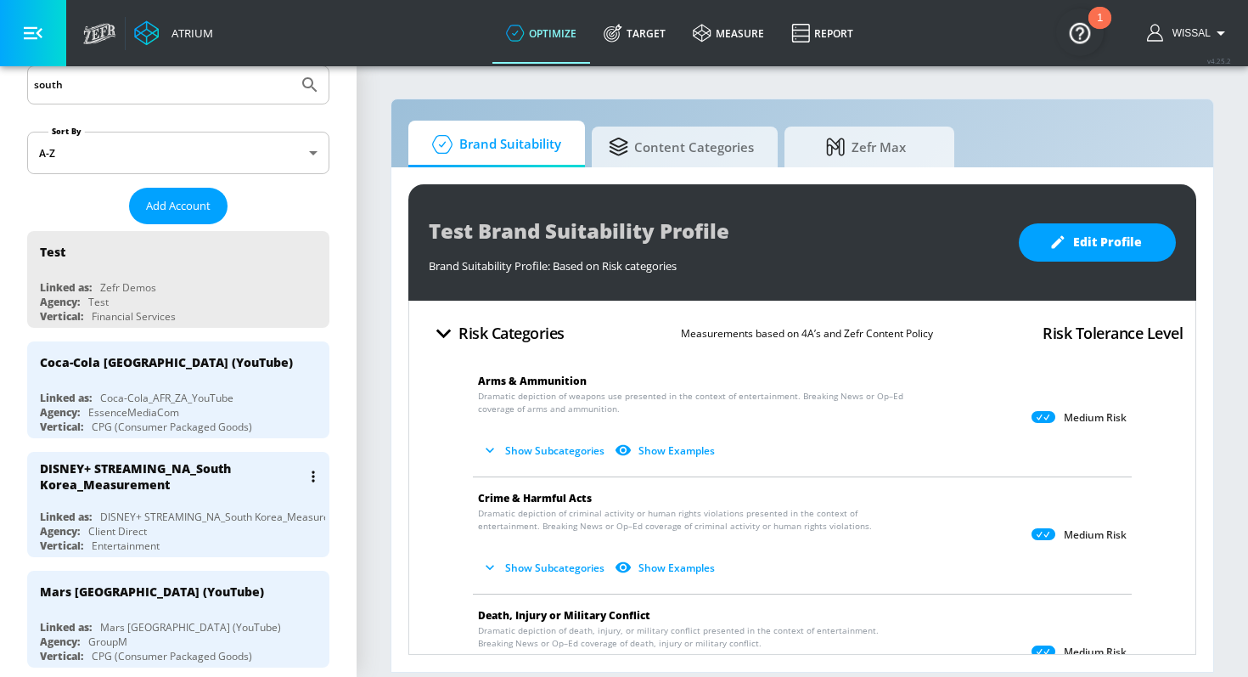
scroll to position [227, 0]
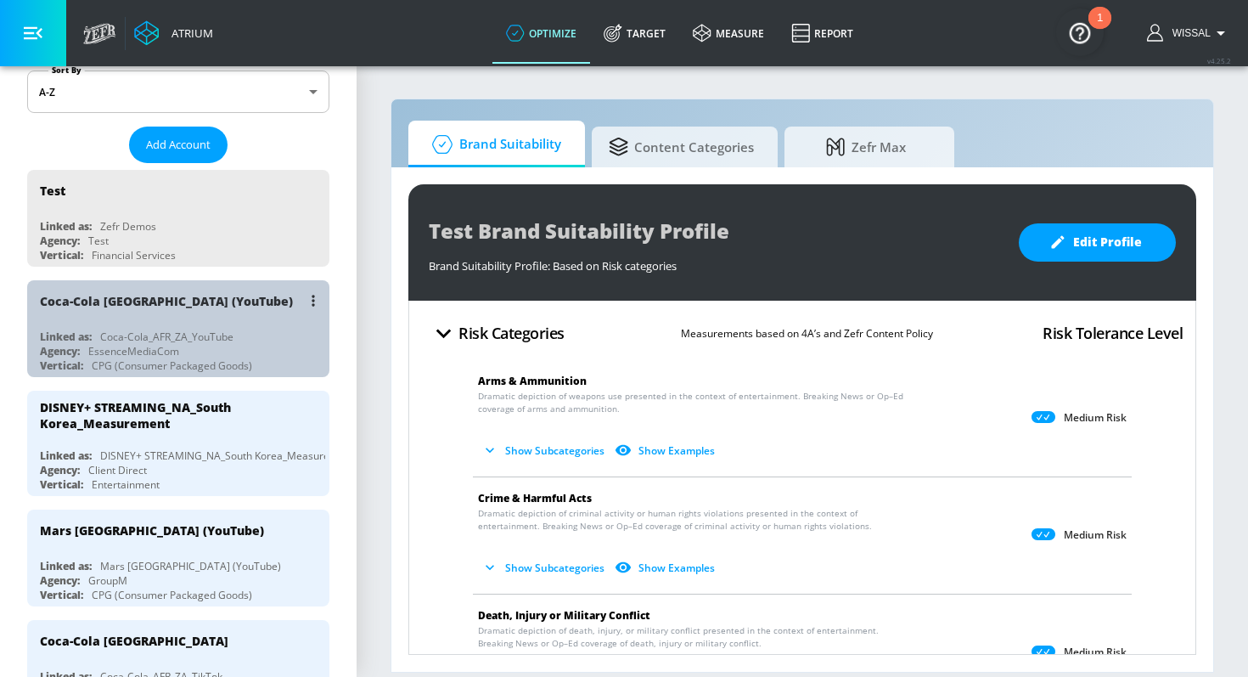
click at [273, 340] on div "Linked as: Coca-Cola_AFR_ZA_YouTube" at bounding box center [182, 336] width 285 height 14
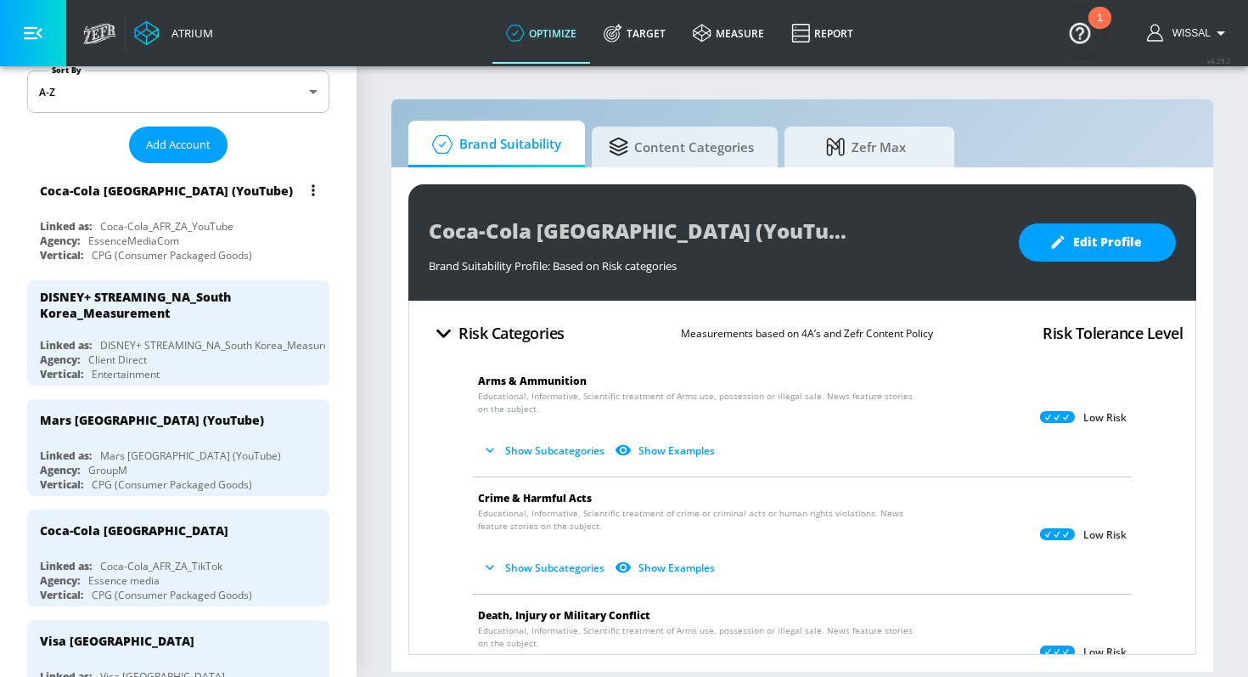
click at [243, 203] on div "Coca-Cola [GEOGRAPHIC_DATA] (YouTube)" at bounding box center [182, 190] width 285 height 41
click at [258, 238] on div "Agency: EssenceMediaCom" at bounding box center [182, 241] width 285 height 14
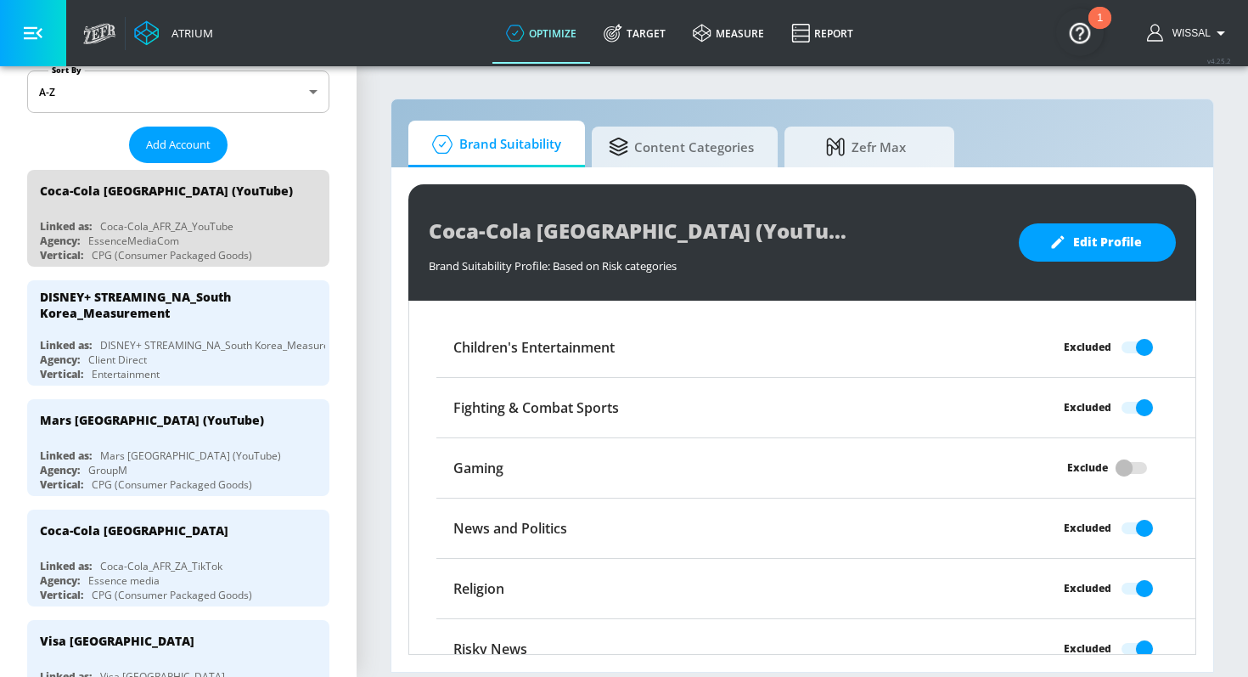
scroll to position [1510, 0]
